Goal: Browse casually: Explore the website without a specific task or goal

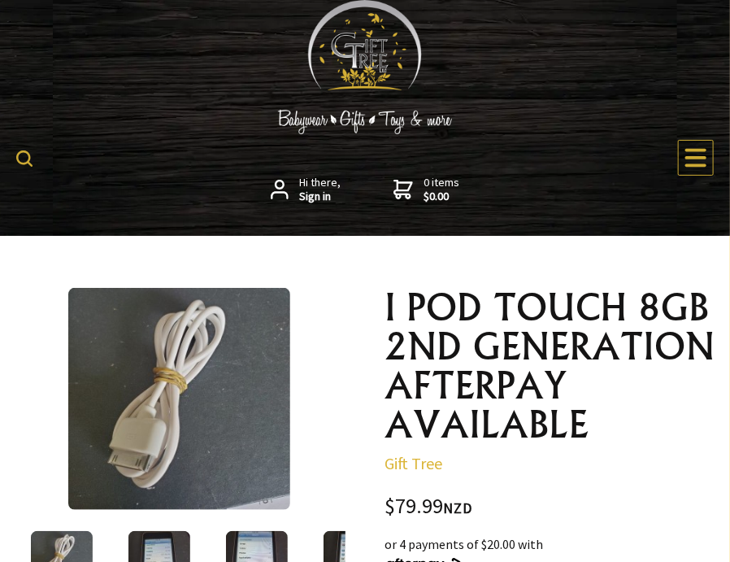
click at [342, 90] on link at bounding box center [365, 85] width 114 height 16
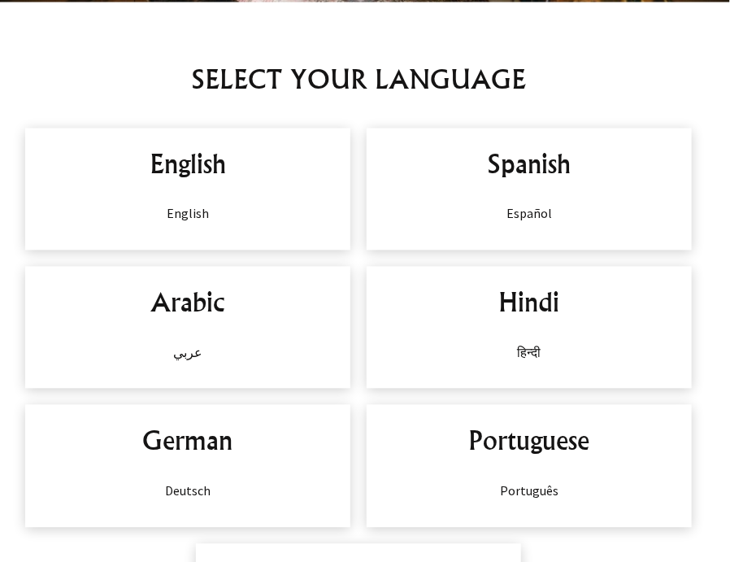
scroll to position [846, 0]
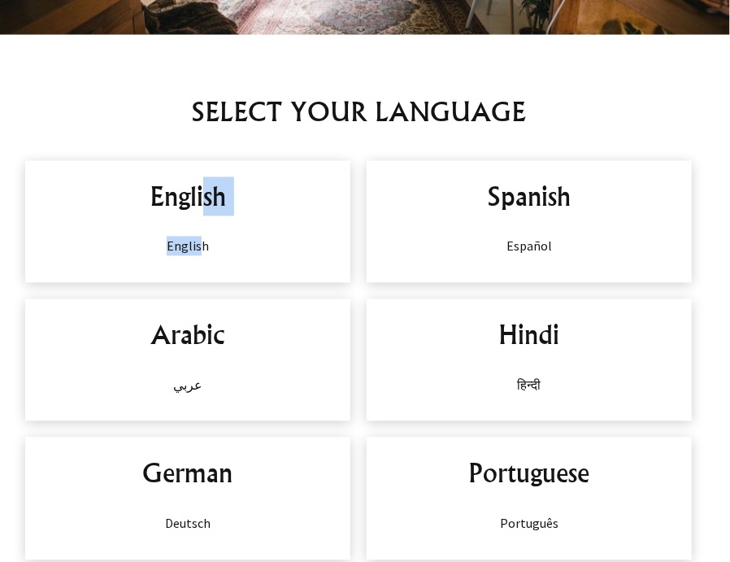
drag, startPoint x: 202, startPoint y: 252, endPoint x: 203, endPoint y: 211, distance: 40.7
click at [203, 211] on div "English English" at bounding box center [187, 222] width 325 height 122
click at [203, 211] on h2 "English" at bounding box center [187, 196] width 293 height 39
click at [189, 228] on div "English English" at bounding box center [187, 222] width 325 height 122
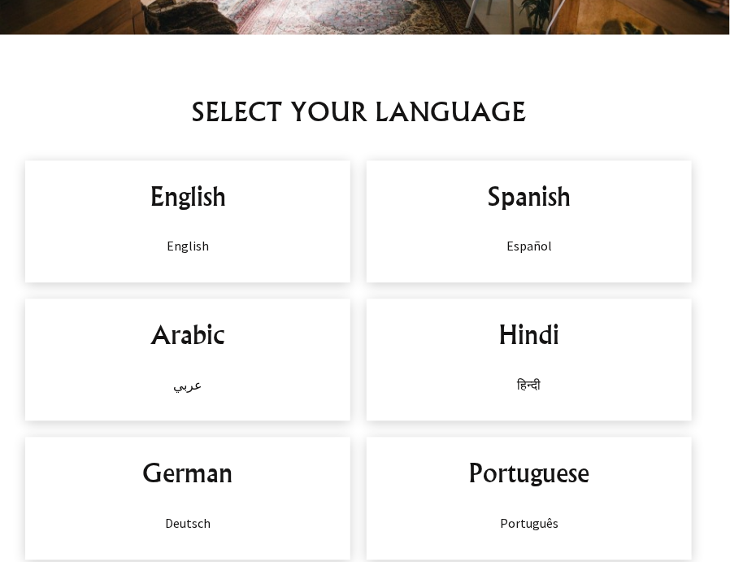
click at [200, 205] on h2 "English" at bounding box center [187, 196] width 293 height 39
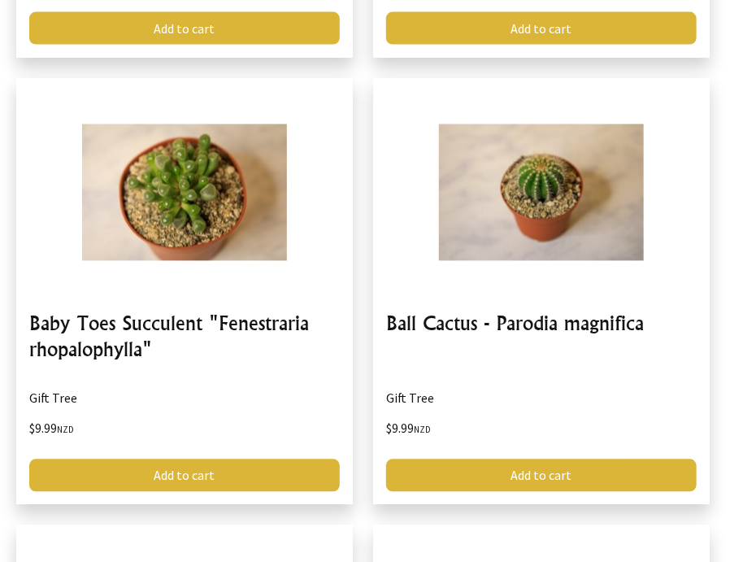
scroll to position [2668, 0]
